Goal: Transaction & Acquisition: Purchase product/service

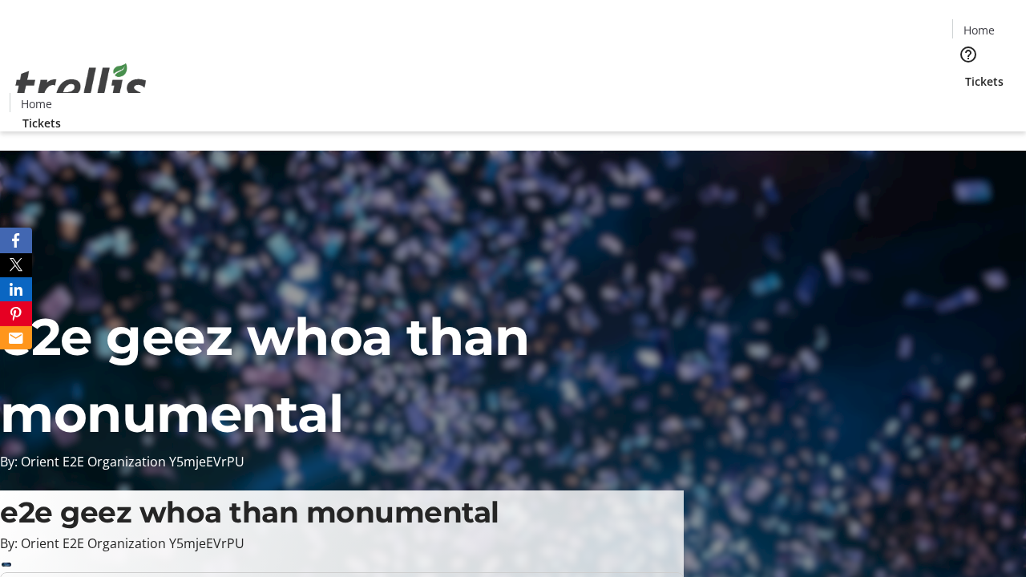
click at [965, 73] on span "Tickets" at bounding box center [984, 81] width 38 height 17
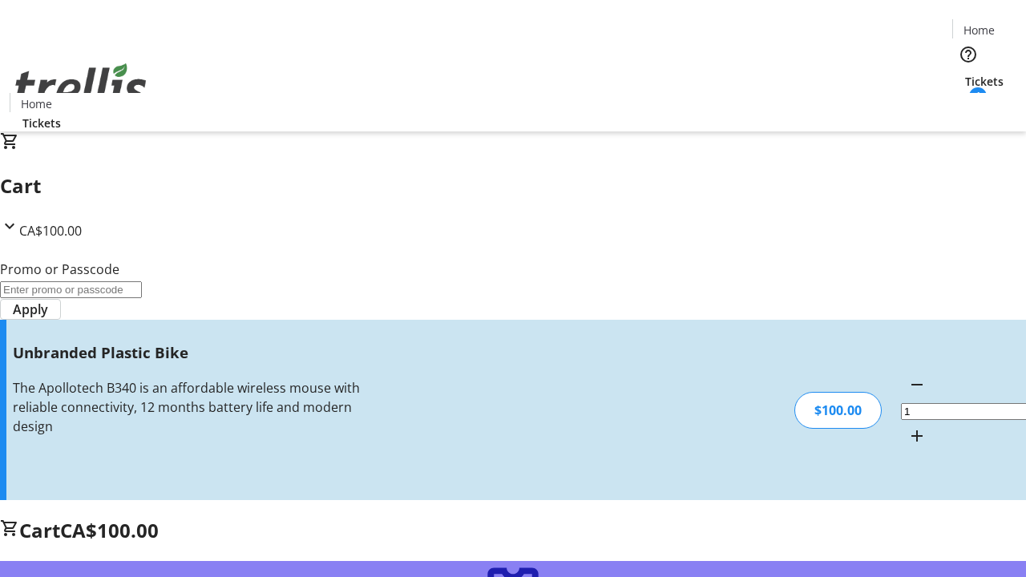
type input "FREE"
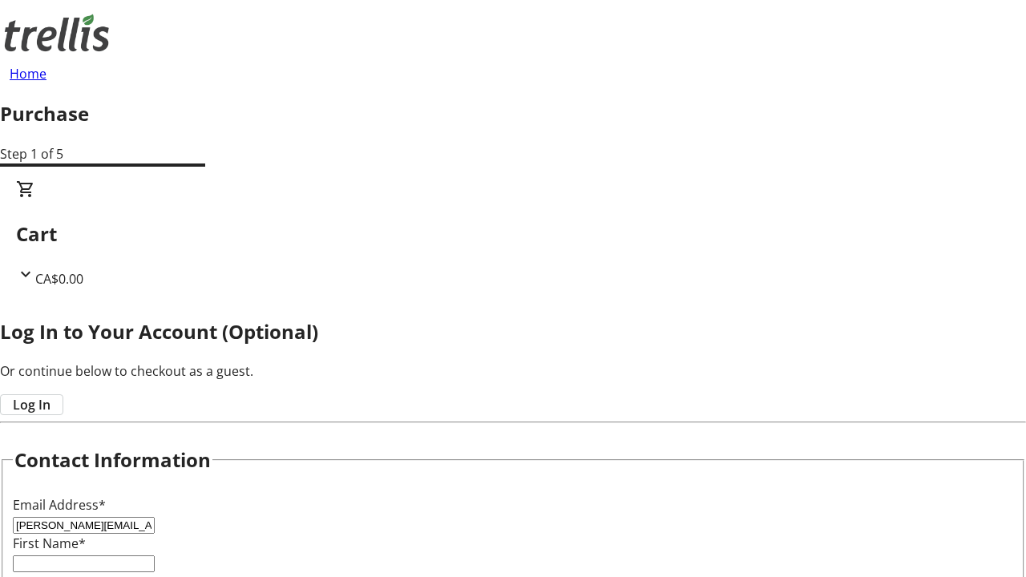
type input "[PERSON_NAME][EMAIL_ADDRESS][DOMAIN_NAME]"
type input "[PERSON_NAME]"
